Goal: Check status

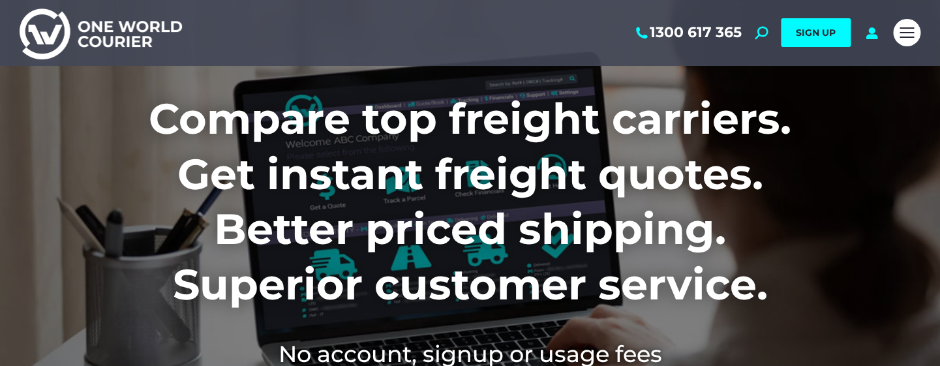
click at [902, 31] on div "Mobile menu icon" at bounding box center [906, 32] width 14 height 10
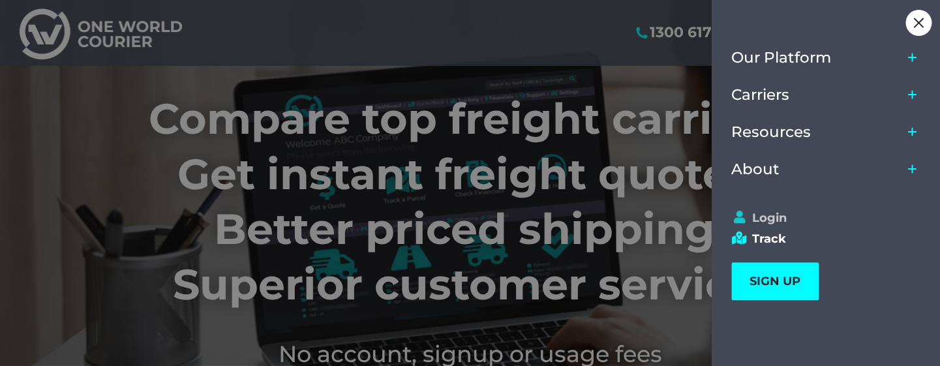
click at [756, 222] on link "Login" at bounding box center [819, 218] width 177 height 14
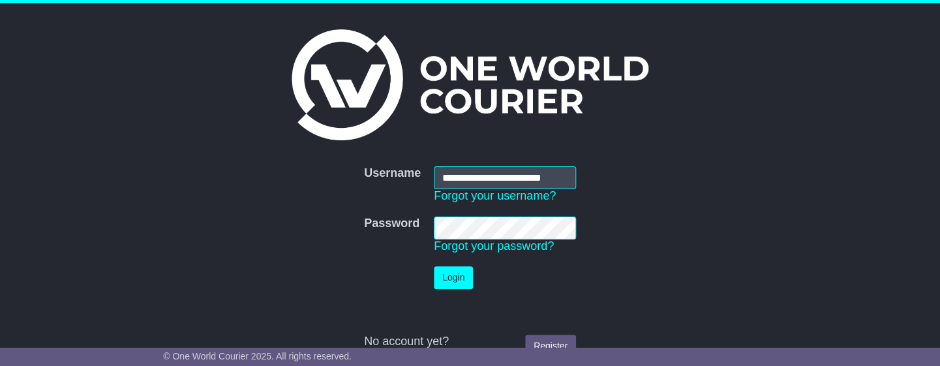
scroll to position [0, 3]
type input "**********"
click at [455, 280] on button "Login" at bounding box center [453, 277] width 39 height 23
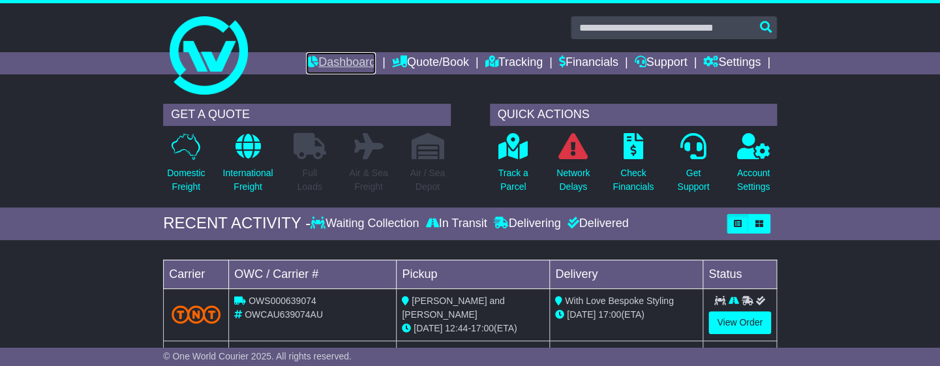
click at [308, 64] on link "Dashboard" at bounding box center [341, 63] width 70 height 22
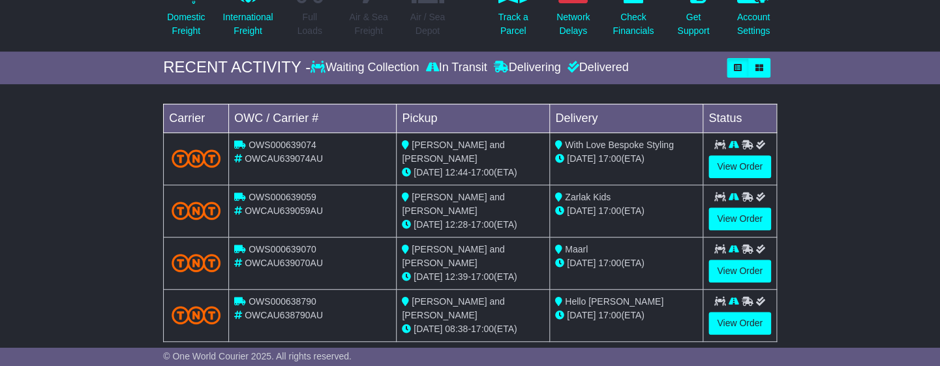
scroll to position [157, 0]
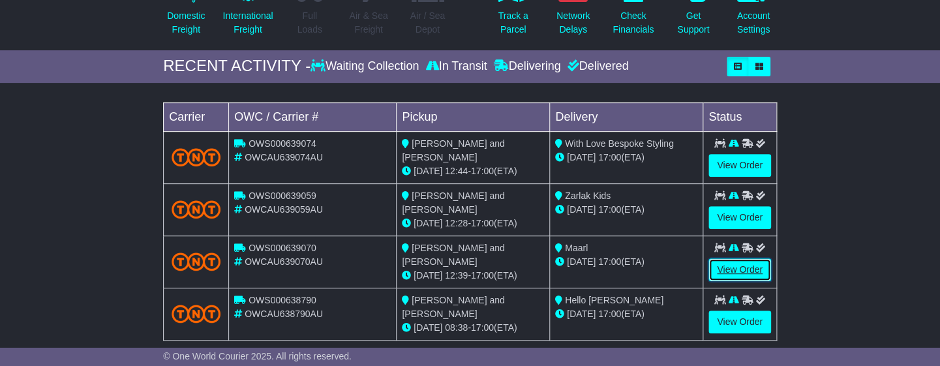
click at [723, 260] on link "View Order" at bounding box center [739, 269] width 63 height 23
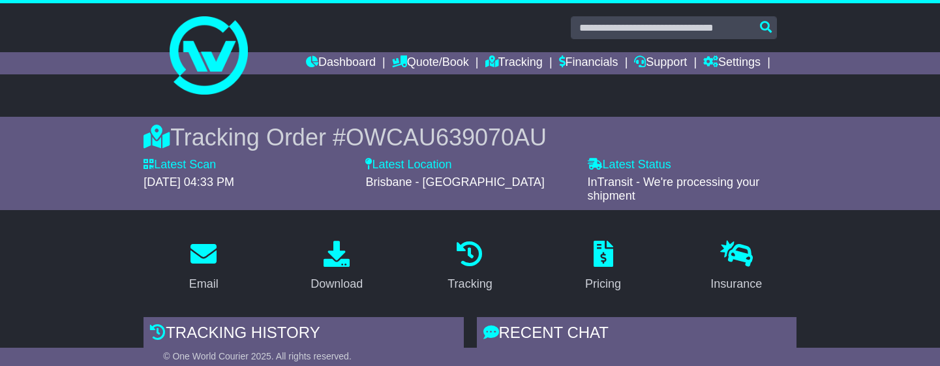
scroll to position [275, 0]
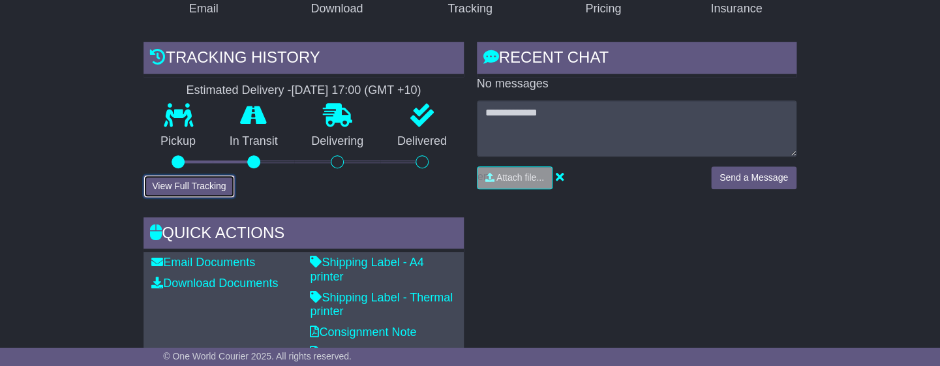
click at [194, 188] on button "View Full Tracking" at bounding box center [188, 186] width 91 height 23
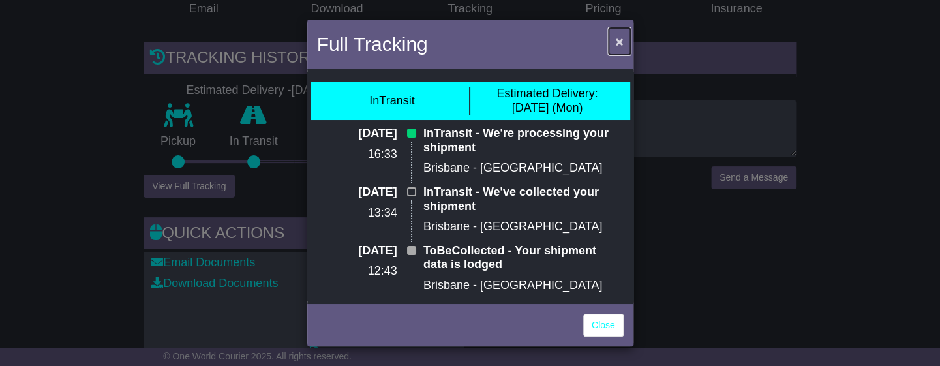
click at [621, 46] on span "×" at bounding box center [619, 41] width 8 height 15
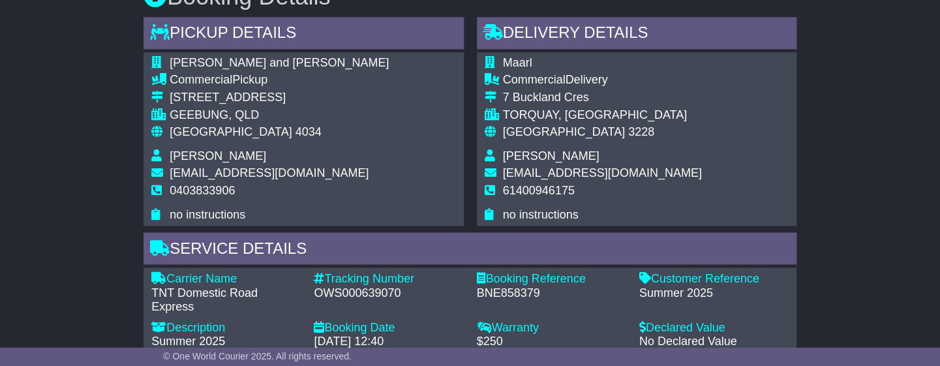
scroll to position [732, 0]
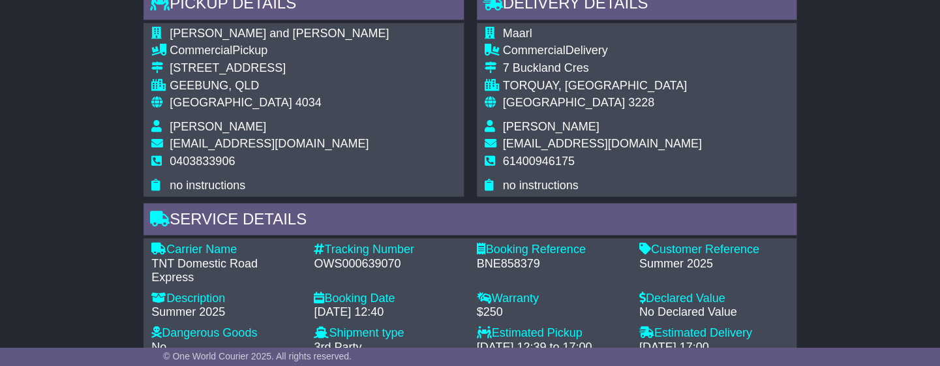
click at [400, 263] on div "OWS000639070" at bounding box center [388, 263] width 149 height 14
drag, startPoint x: 312, startPoint y: 248, endPoint x: 409, endPoint y: 263, distance: 98.3
click at [409, 263] on div "Tracking Number - OWS000639070" at bounding box center [388, 263] width 162 height 42
copy div "Tracking Number - OWS000639070"
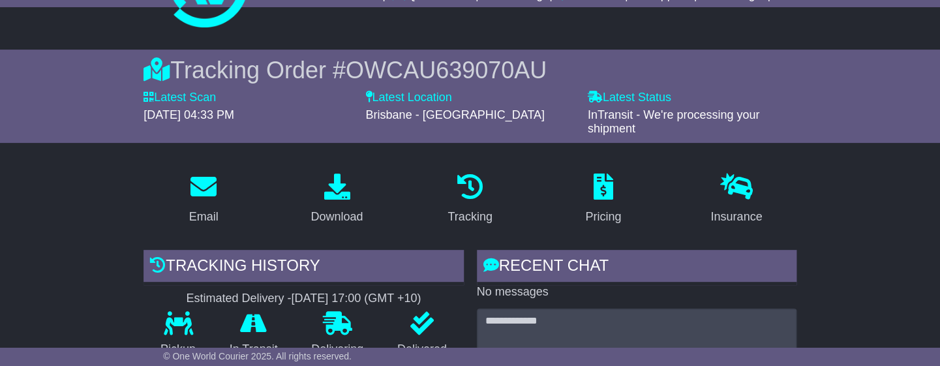
scroll to position [119, 0]
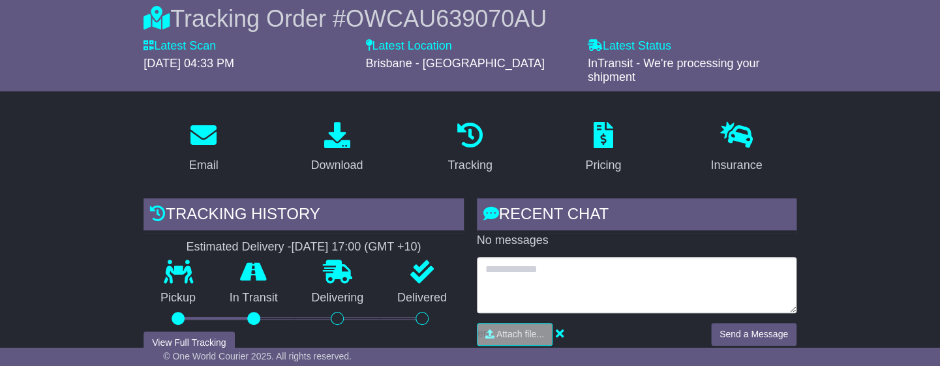
click at [610, 283] on textarea at bounding box center [637, 285] width 320 height 56
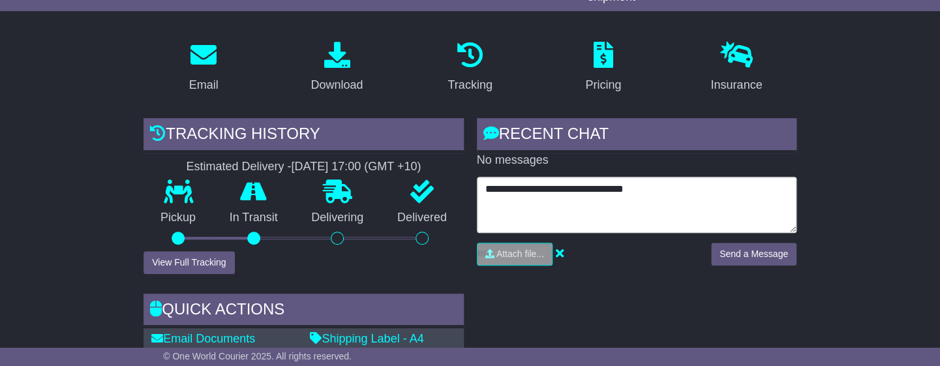
scroll to position [198, 0]
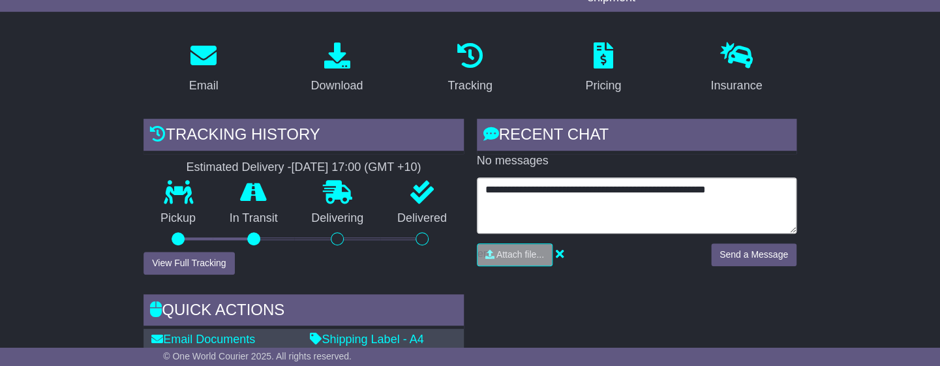
paste textarea "**********"
click at [644, 210] on textarea "**********" at bounding box center [637, 205] width 320 height 56
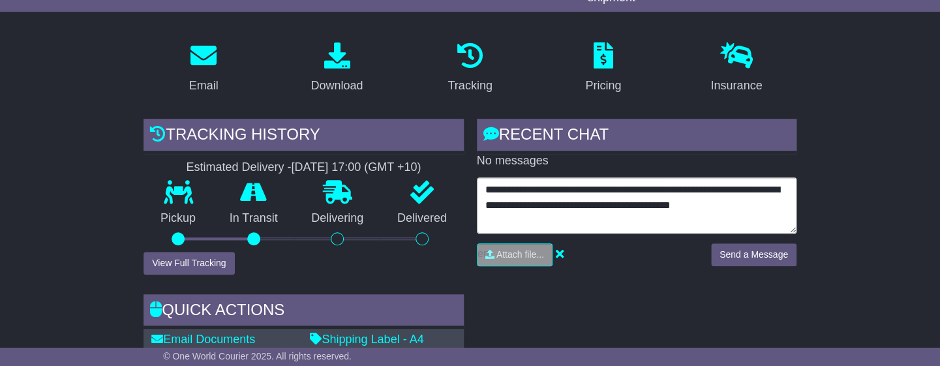
type textarea "**********"
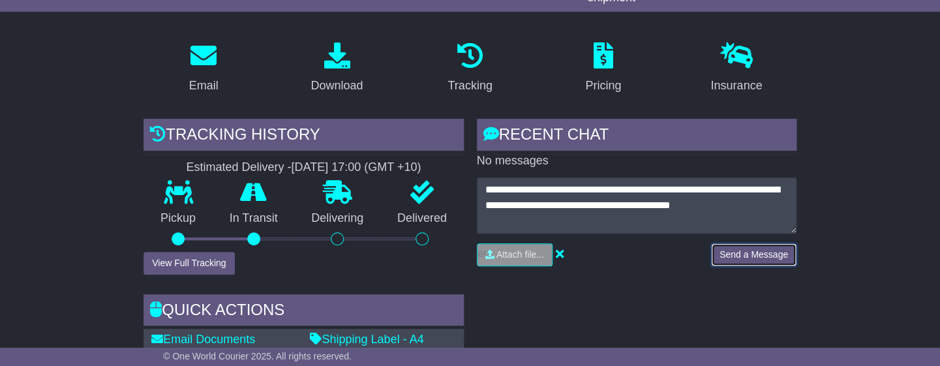
click at [784, 256] on button "Send a Message" at bounding box center [753, 254] width 85 height 23
